Goal: Task Accomplishment & Management: Manage account settings

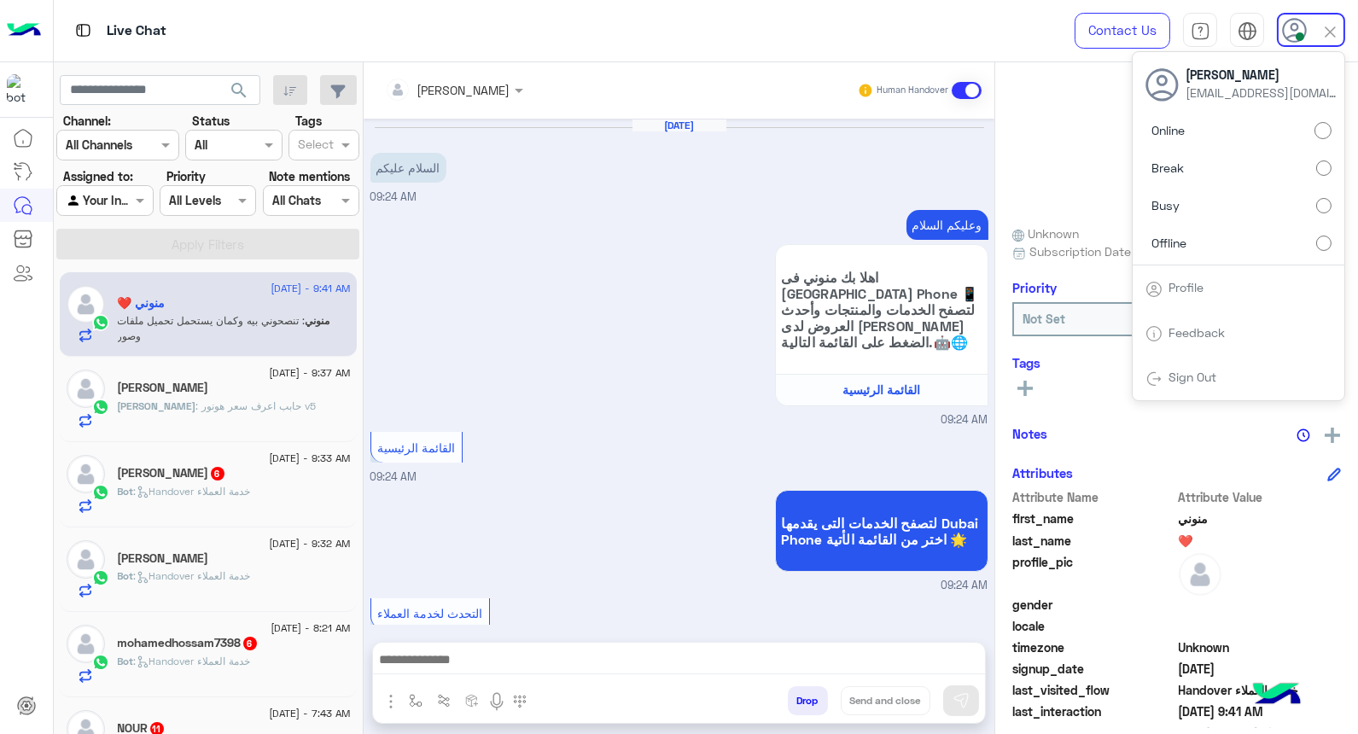
scroll to position [865, 0]
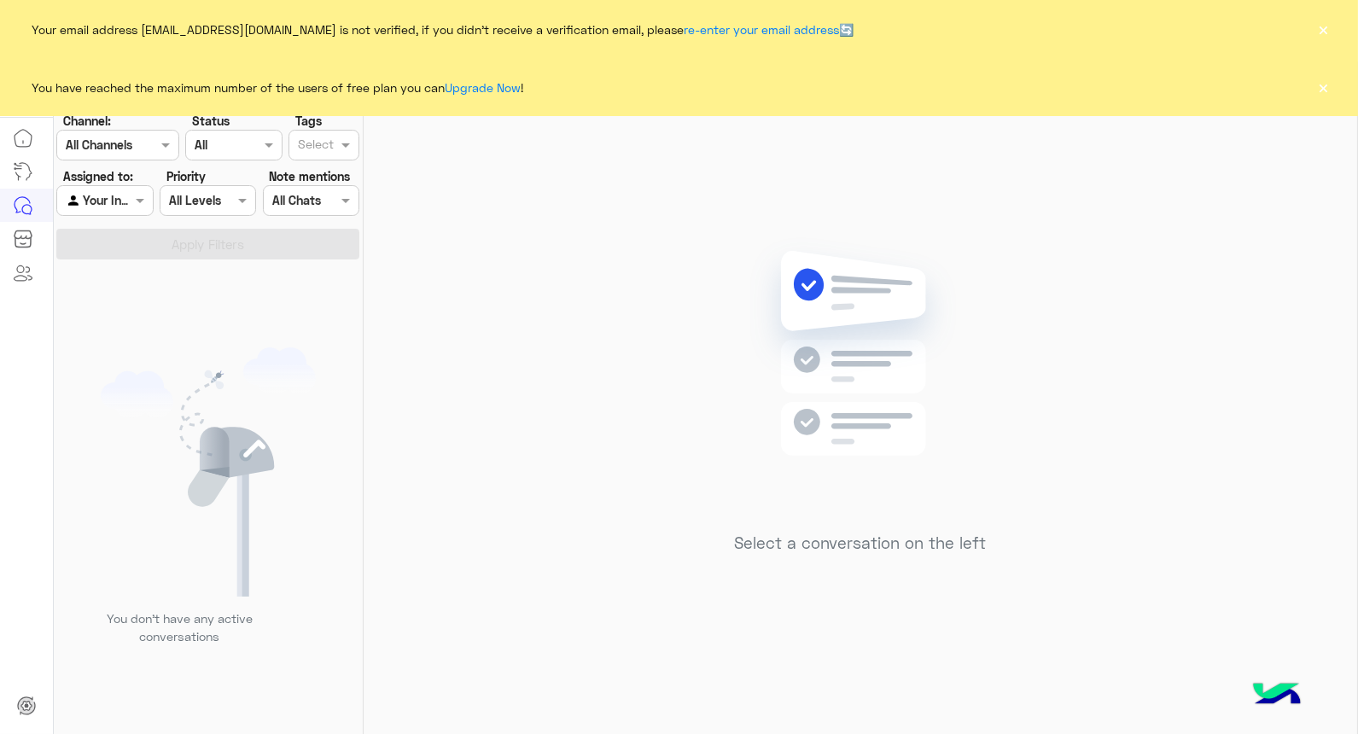
click at [1326, 81] on button "×" at bounding box center [1323, 87] width 17 height 17
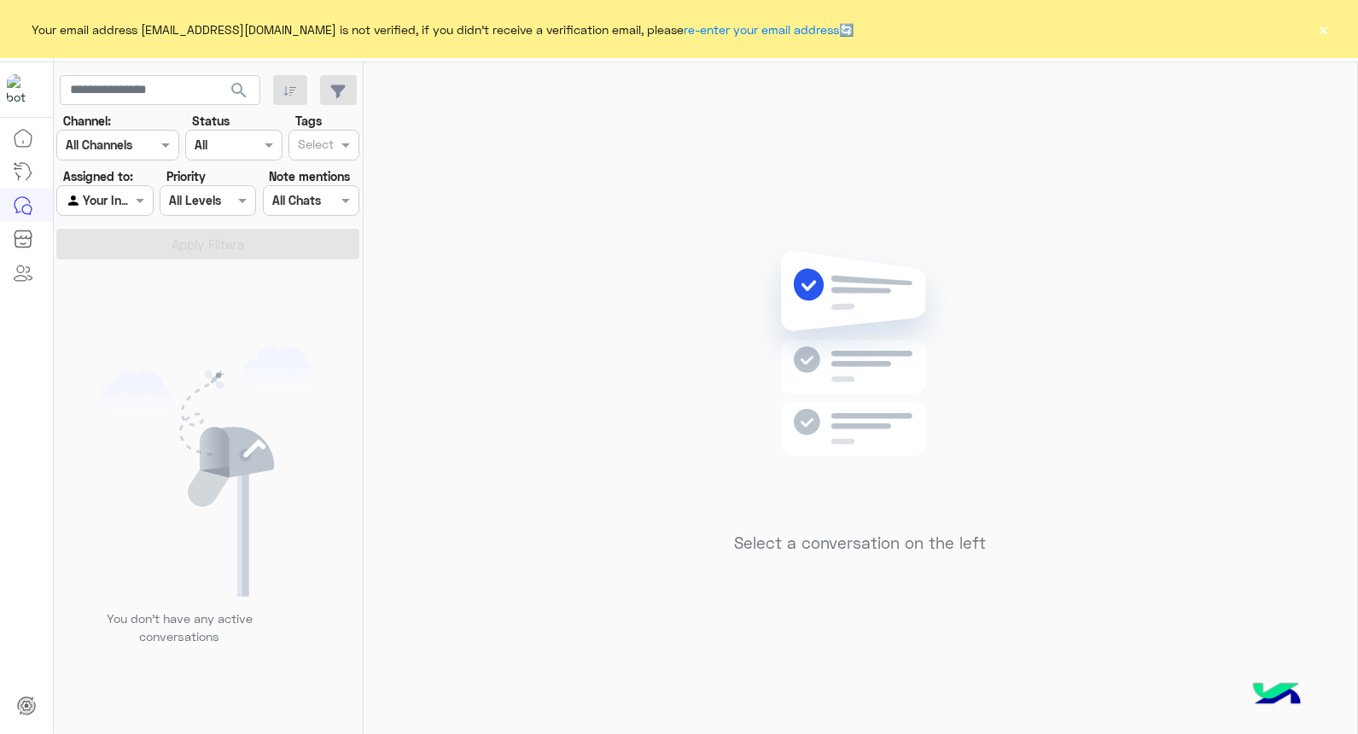
click at [1320, 27] on button "×" at bounding box center [1323, 28] width 17 height 17
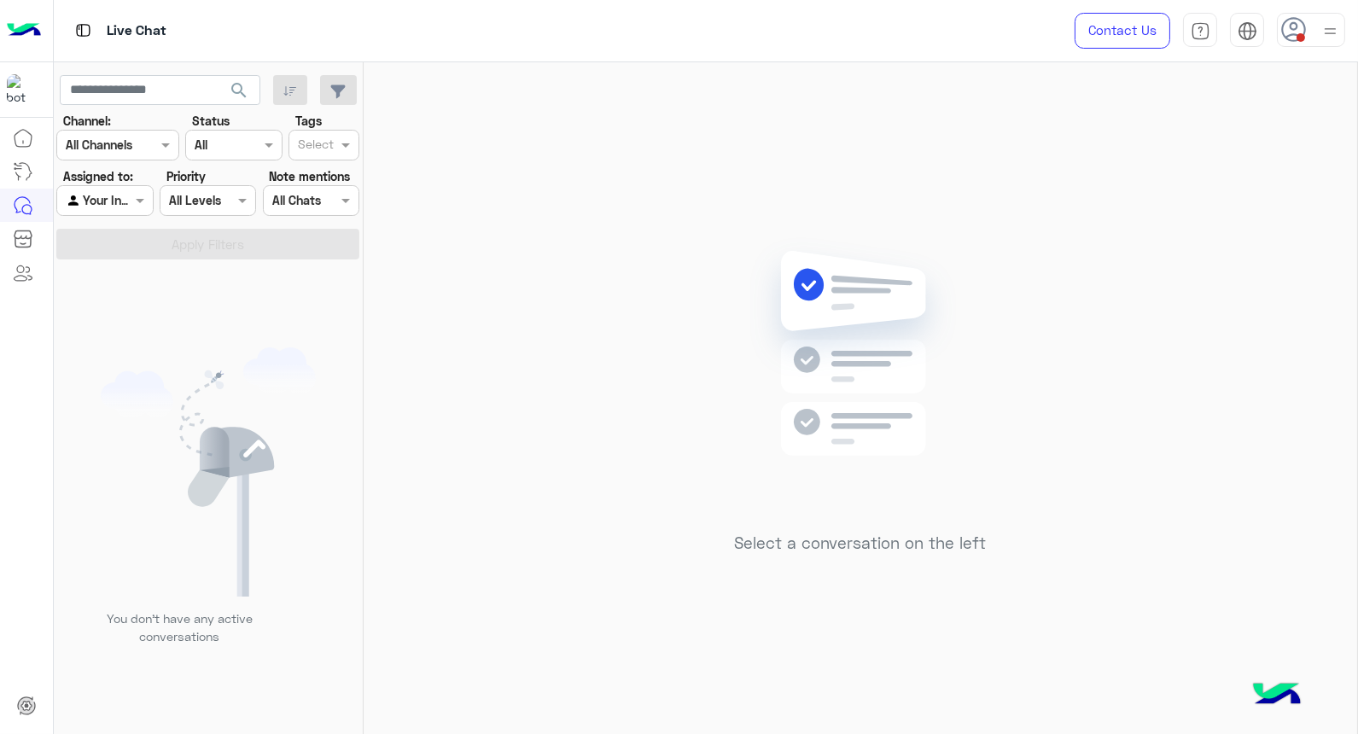
click at [1326, 36] on img at bounding box center [1330, 30] width 21 height 21
drag, startPoint x: 492, startPoint y: 388, endPoint x: 371, endPoint y: 26, distance: 381.6
click at [475, 377] on div "Select a conversation on the left" at bounding box center [860, 401] width 993 height 679
